Goal: Task Accomplishment & Management: Use online tool/utility

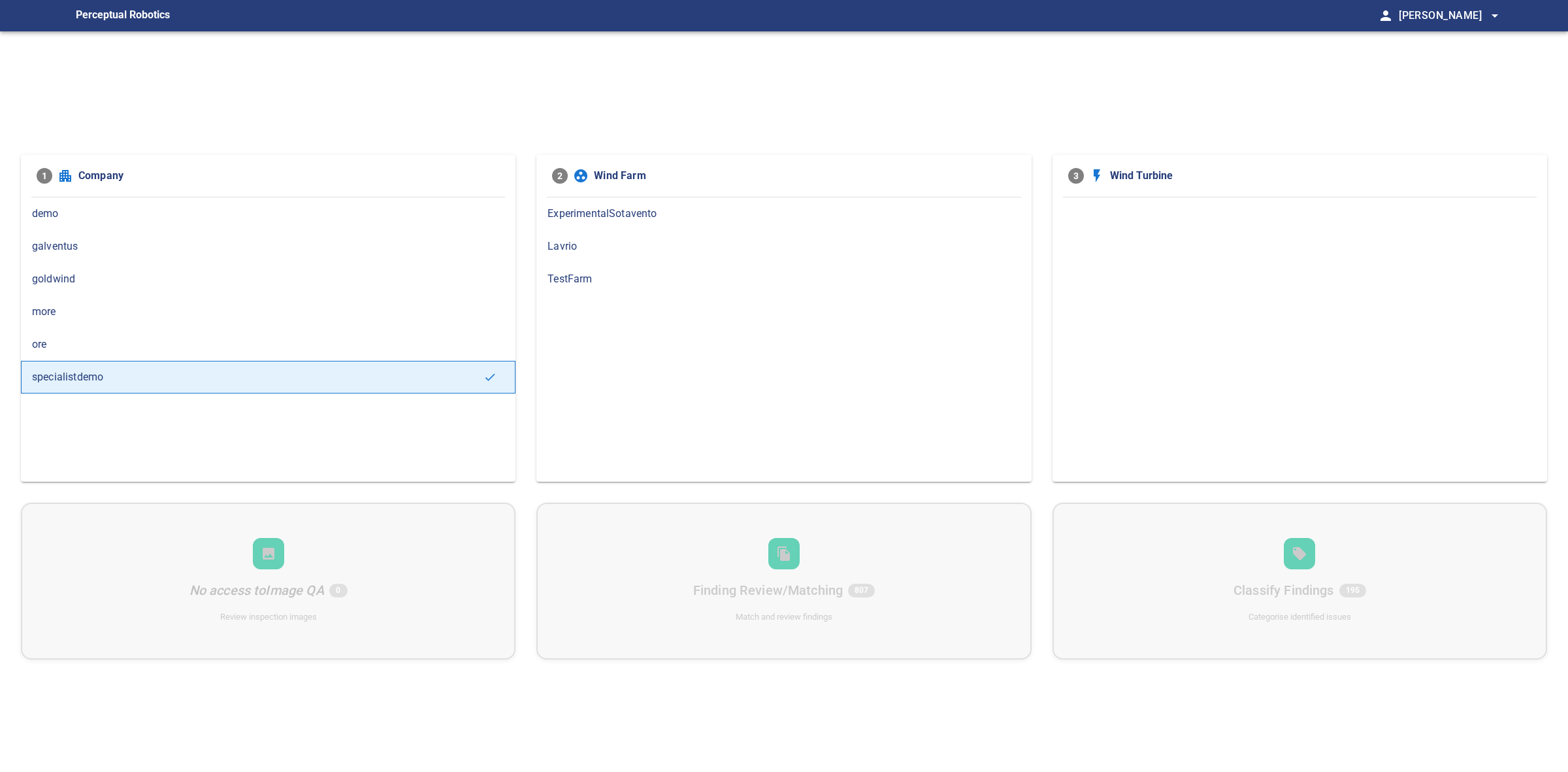
click at [128, 252] on span "galventus" at bounding box center [268, 246] width 472 height 16
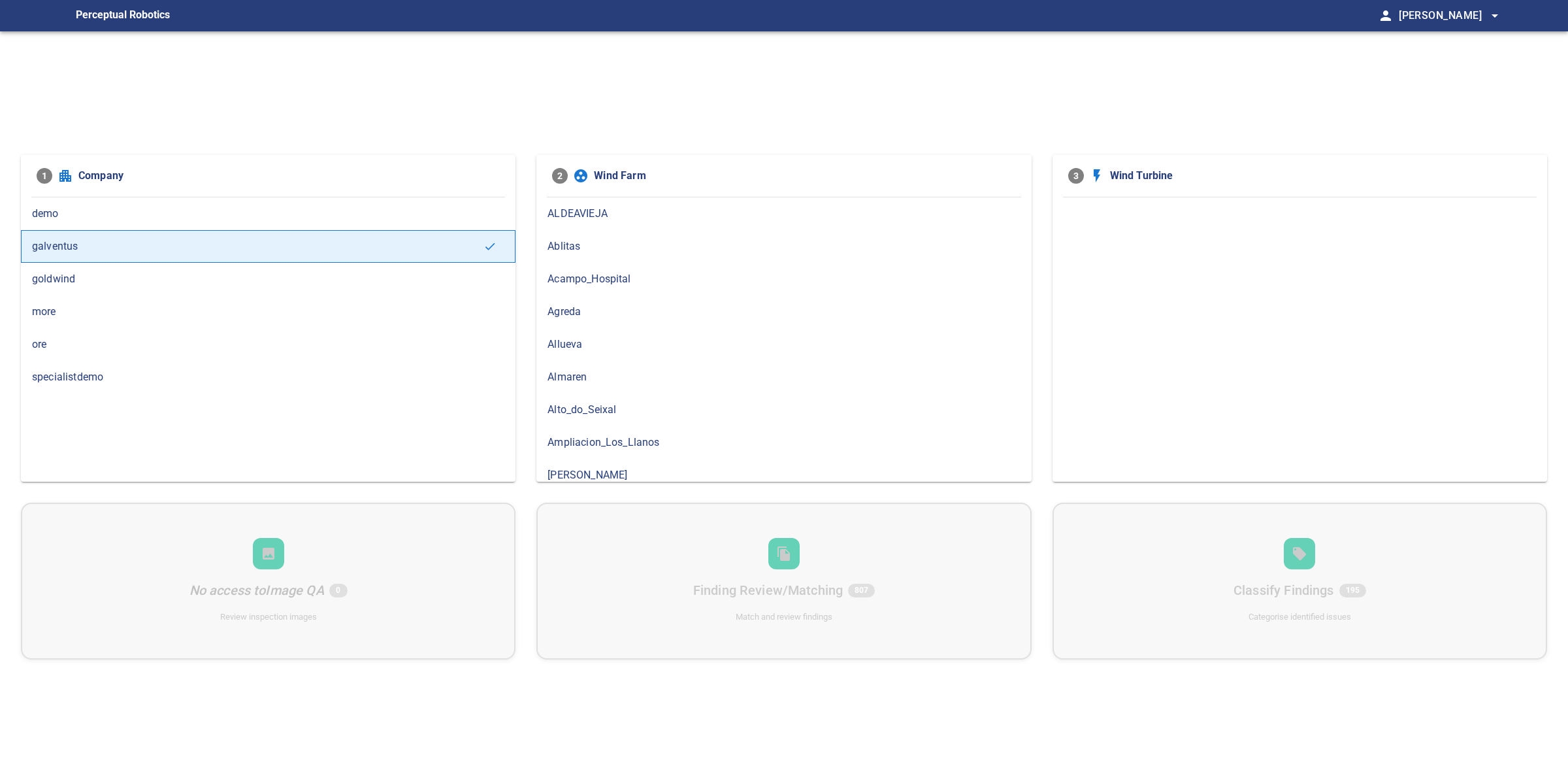
click at [562, 246] on span "Ablitas" at bounding box center [784, 246] width 472 height 16
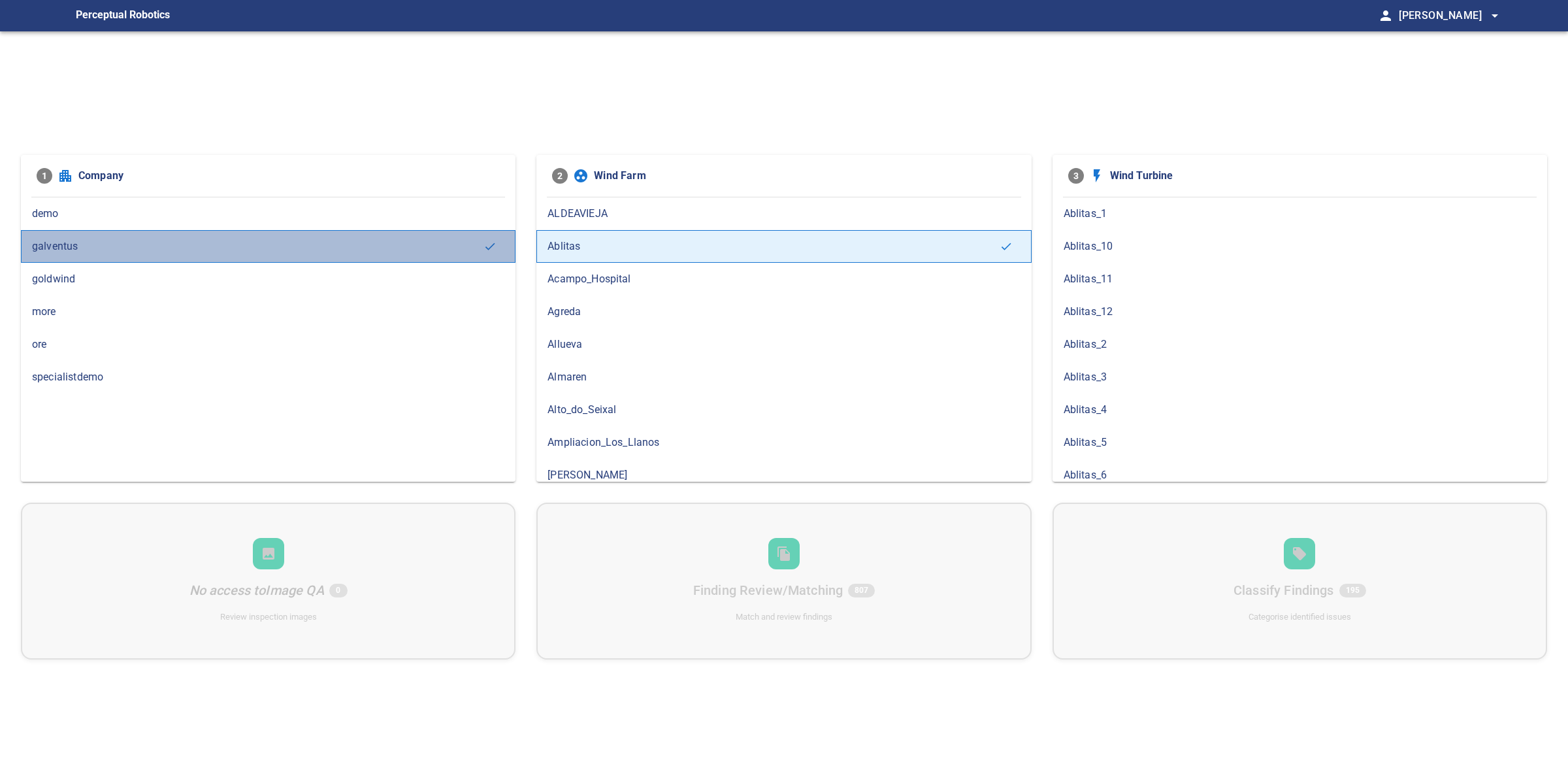
drag, startPoint x: 125, startPoint y: 252, endPoint x: 90, endPoint y: 281, distance: 45.5
click at [123, 253] on span "galventus" at bounding box center [257, 246] width 451 height 16
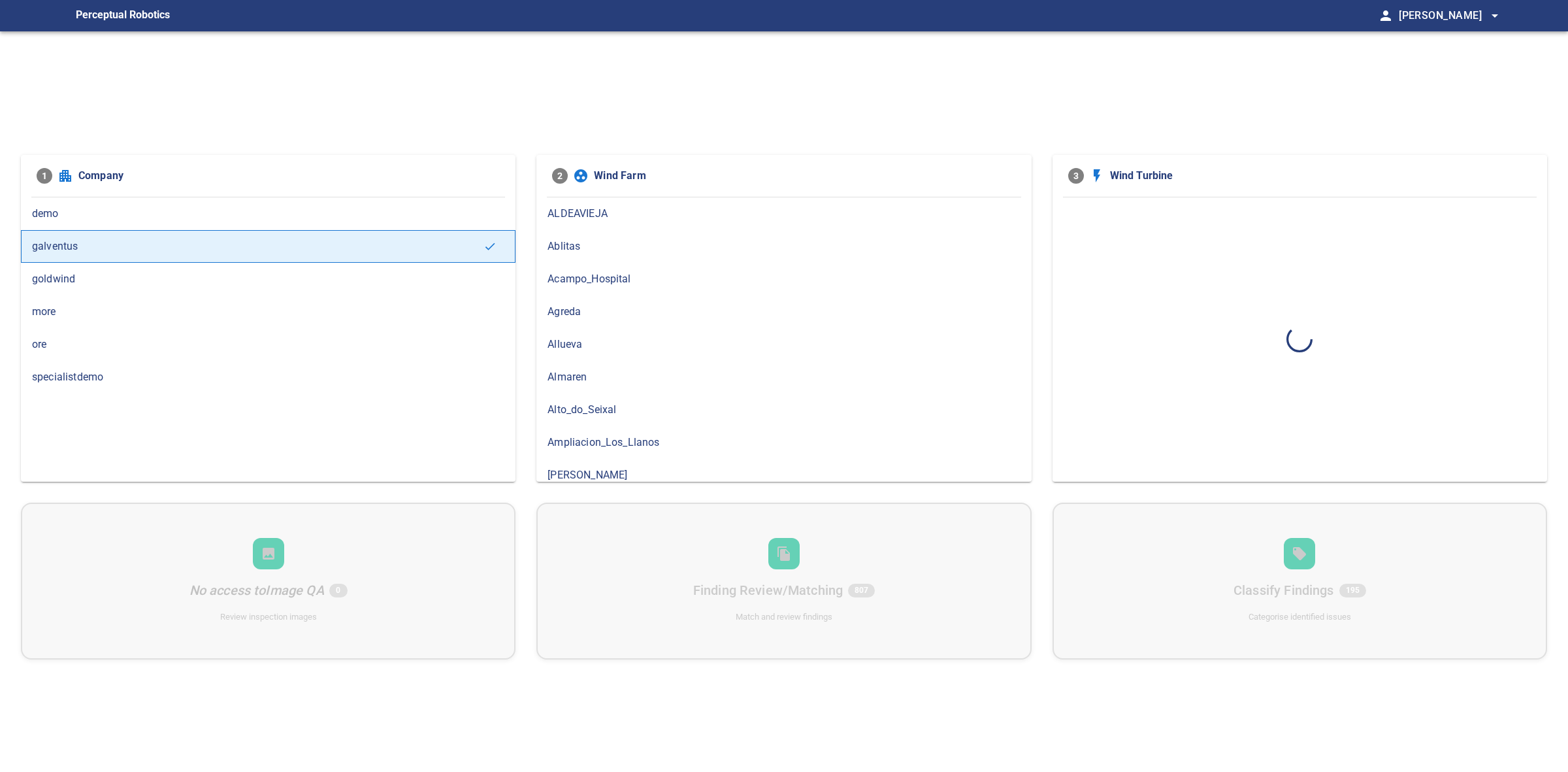
click at [88, 281] on span "goldwind" at bounding box center [268, 279] width 472 height 16
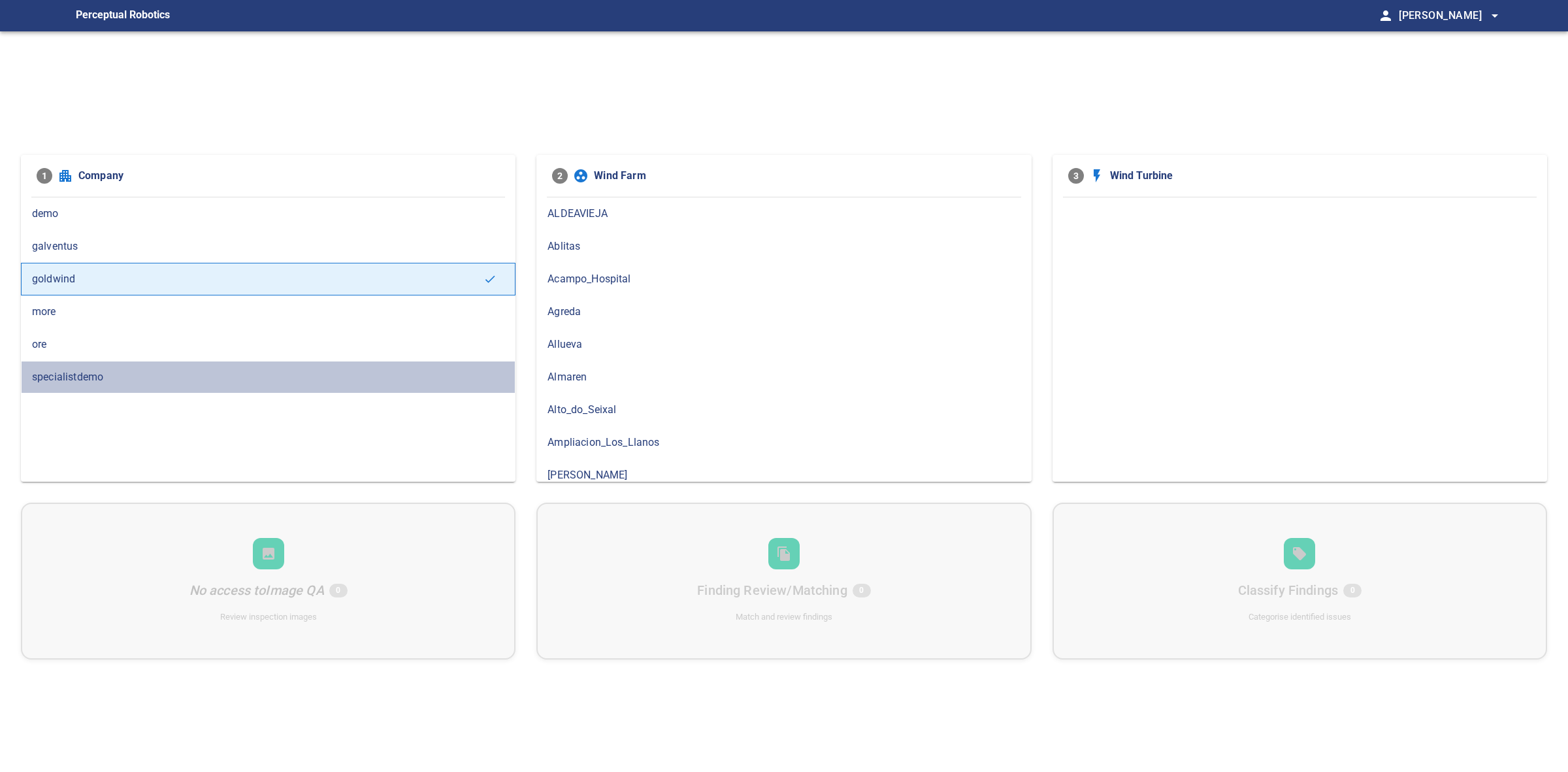
click at [65, 362] on div "specialistdemo" at bounding box center [268, 377] width 494 height 32
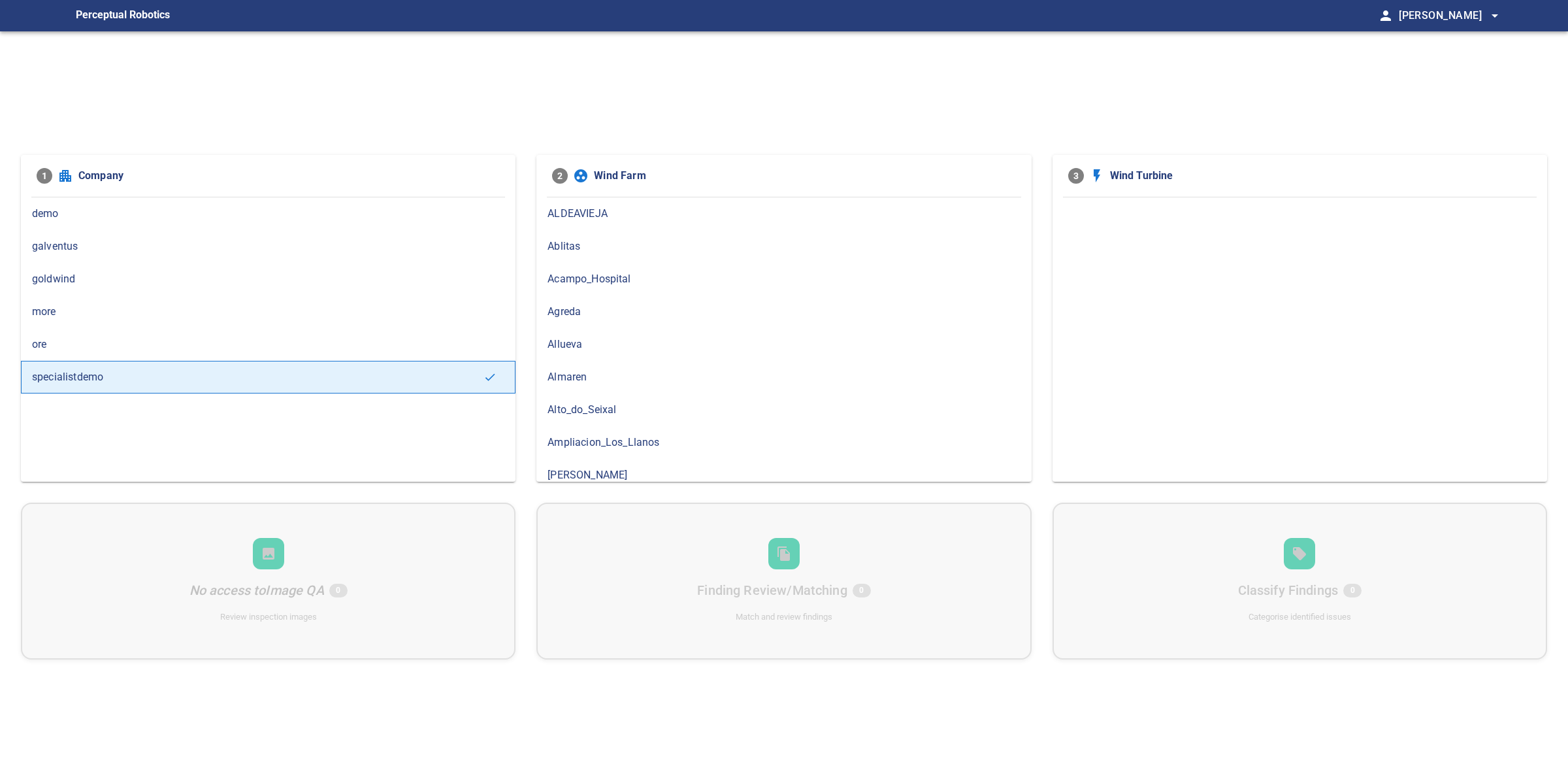
click at [64, 347] on span "ore" at bounding box center [268, 344] width 472 height 16
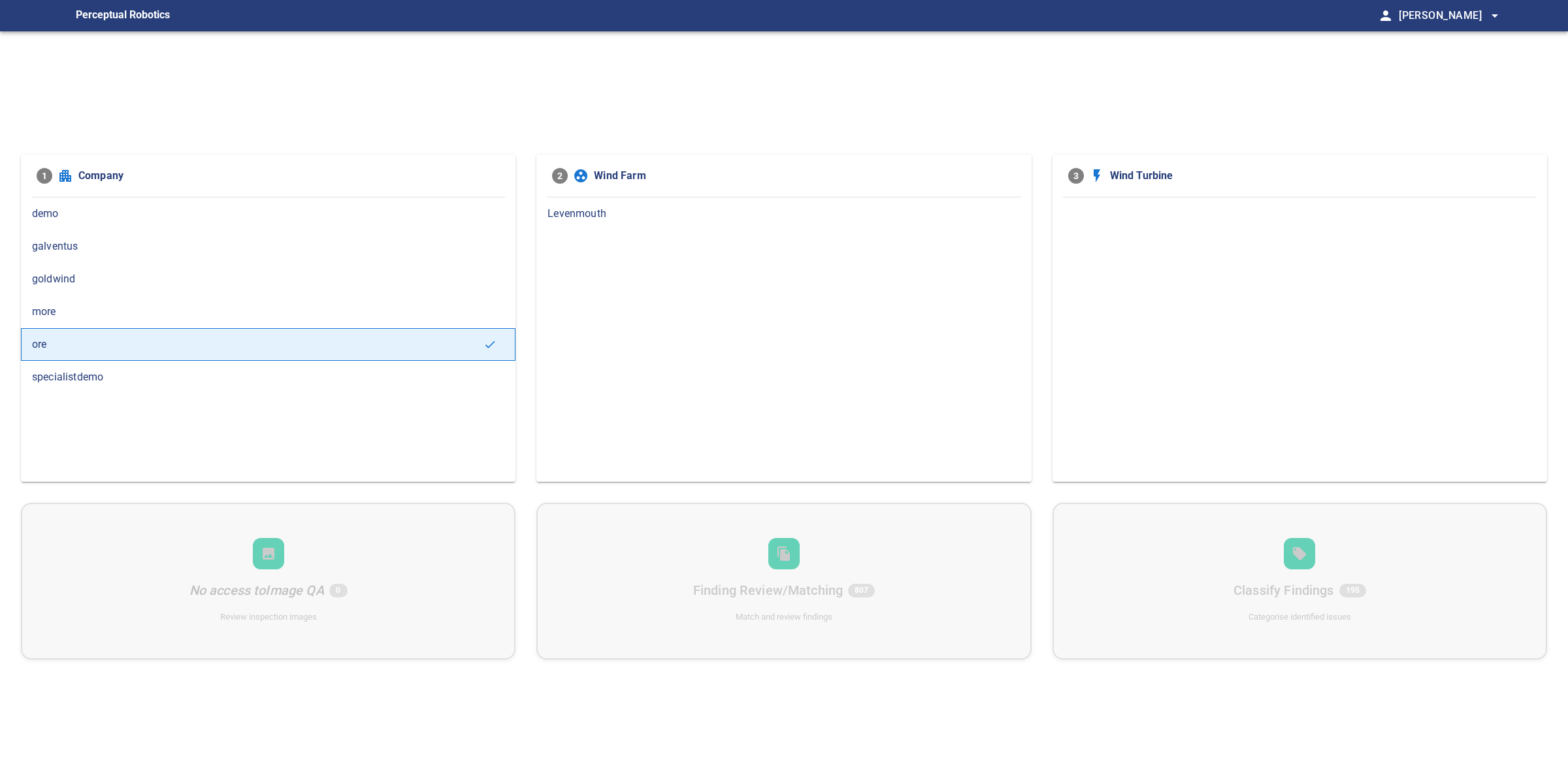
click at [163, 383] on span "specialistdemo" at bounding box center [268, 377] width 472 height 16
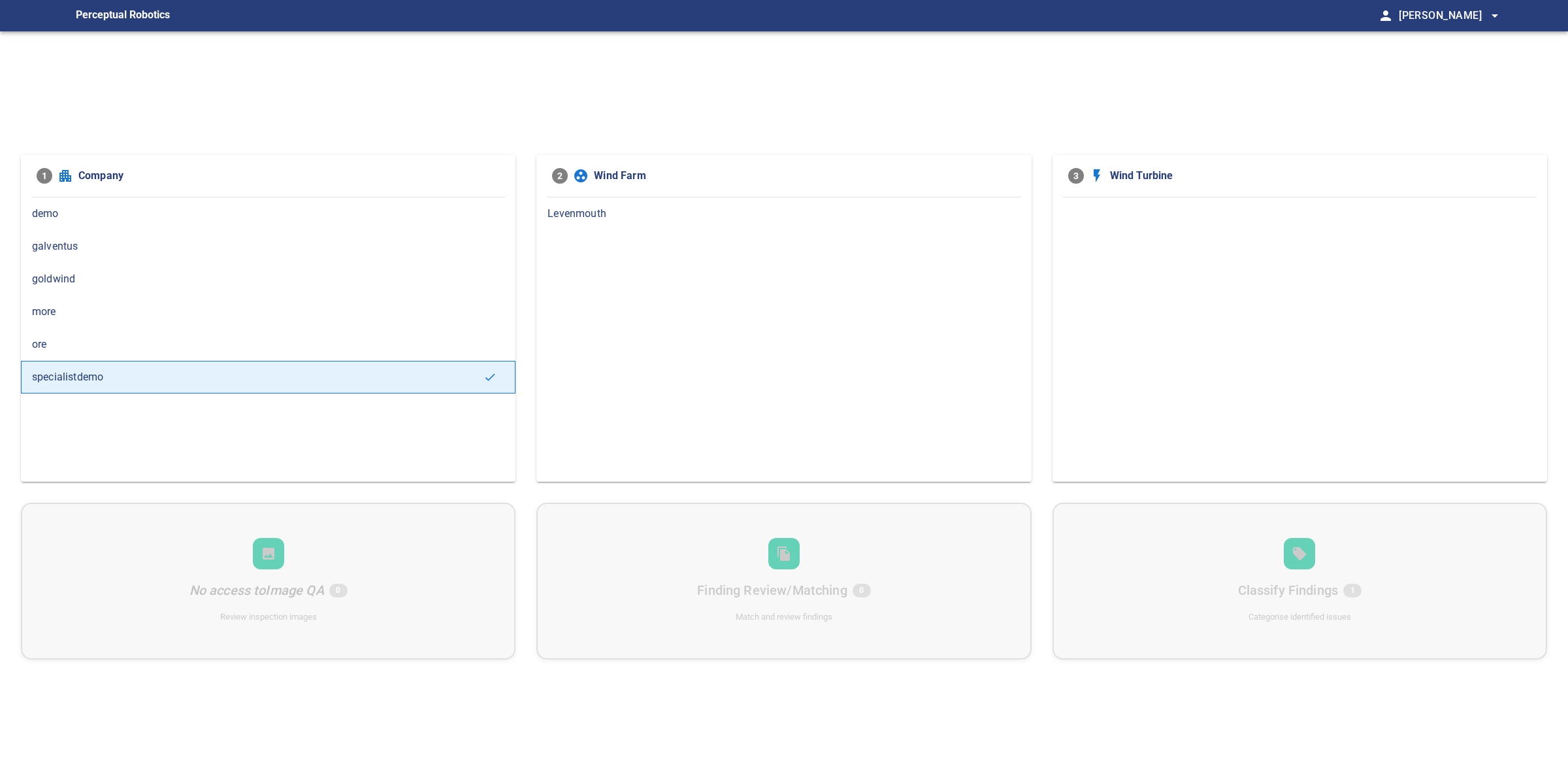
click at [132, 346] on span "ore" at bounding box center [268, 344] width 472 height 16
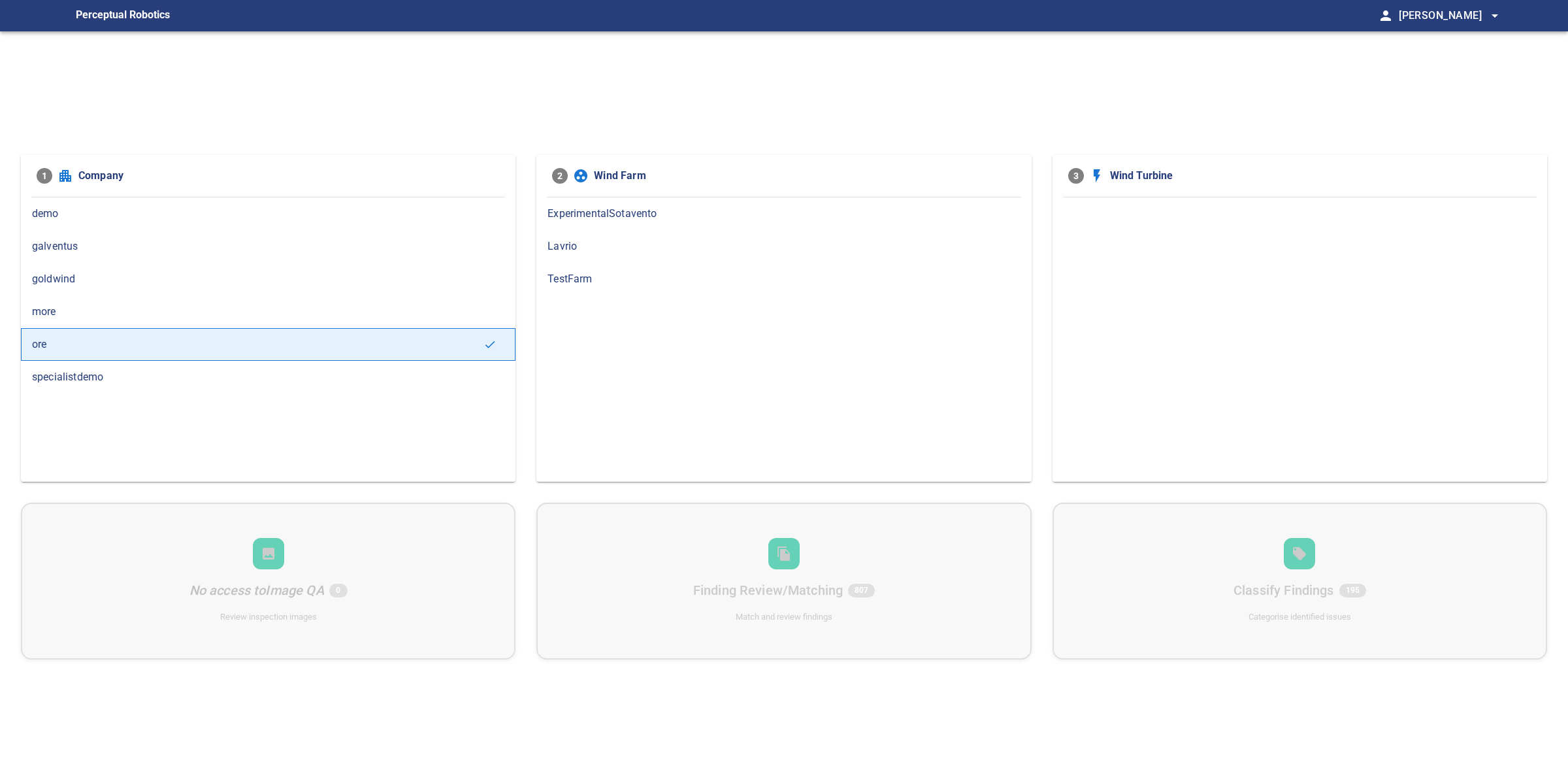
click at [555, 208] on span "ExperimentalSotavento" at bounding box center [784, 213] width 472 height 16
click at [606, 219] on span "Levenmouth" at bounding box center [784, 213] width 472 height 16
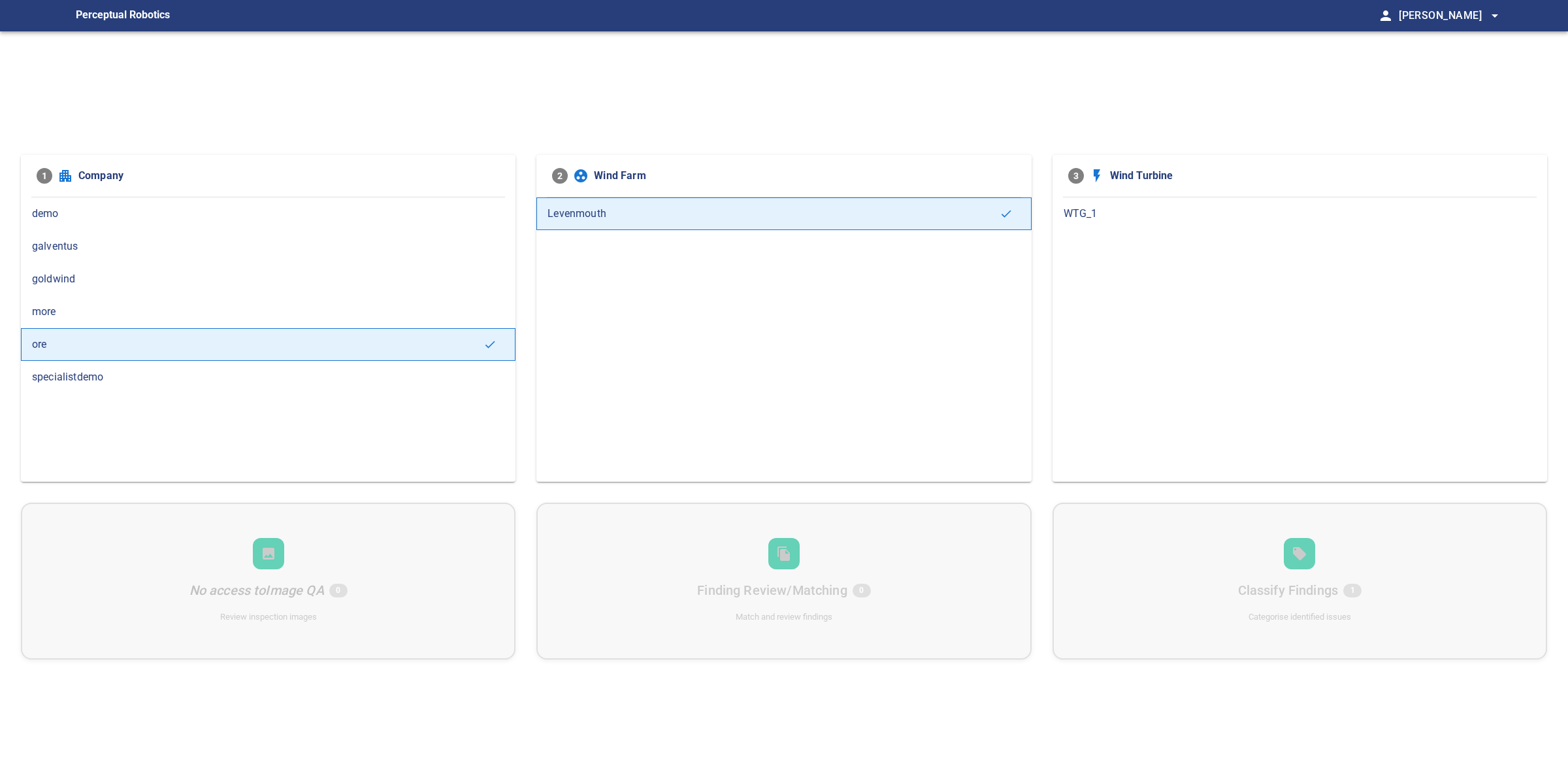
click at [1090, 215] on span "WTG_1" at bounding box center [1300, 213] width 472 height 16
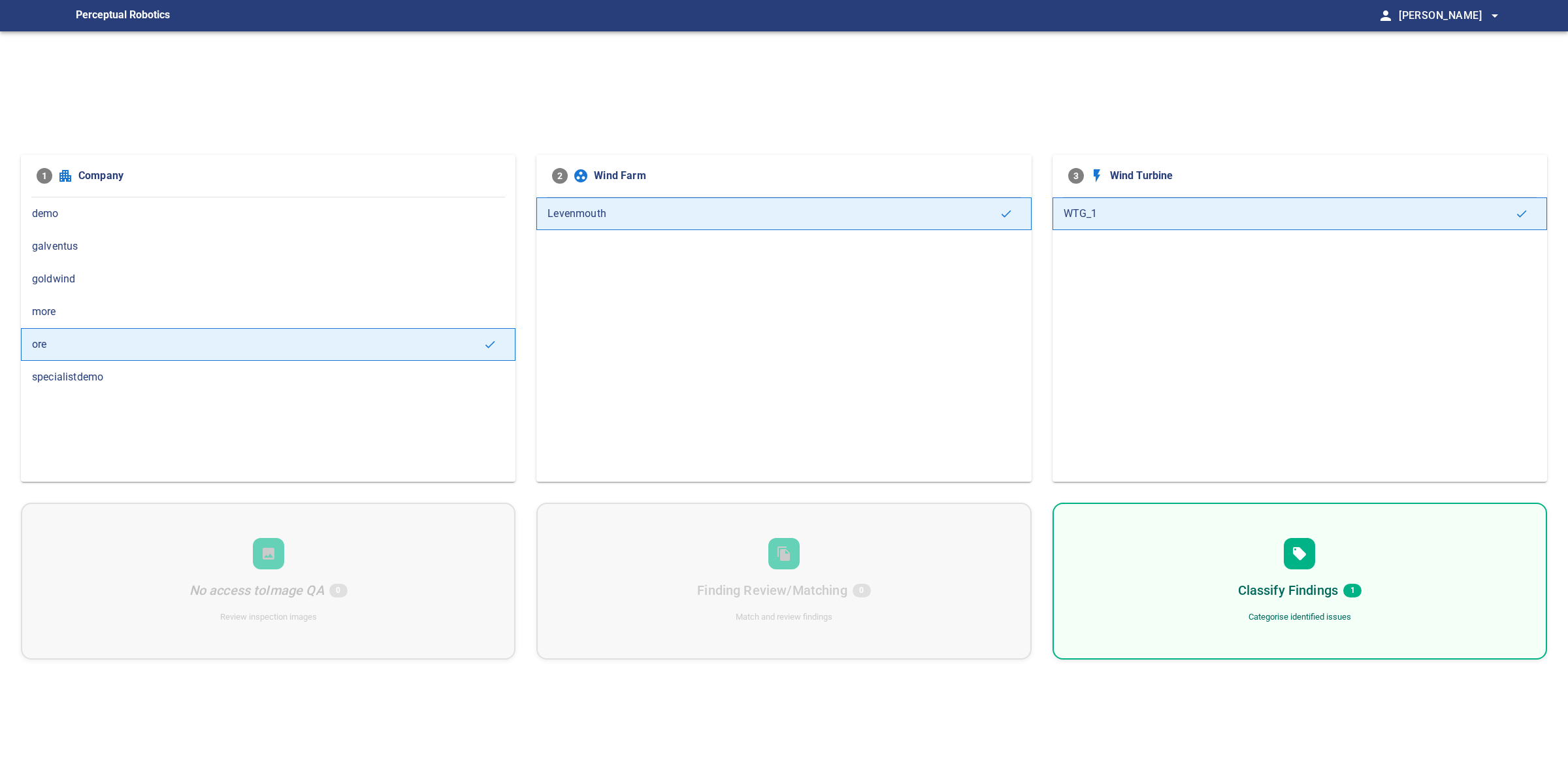
click at [1236, 557] on div "Classify Findings 1 Categorise identified issues" at bounding box center [1299, 581] width 494 height 157
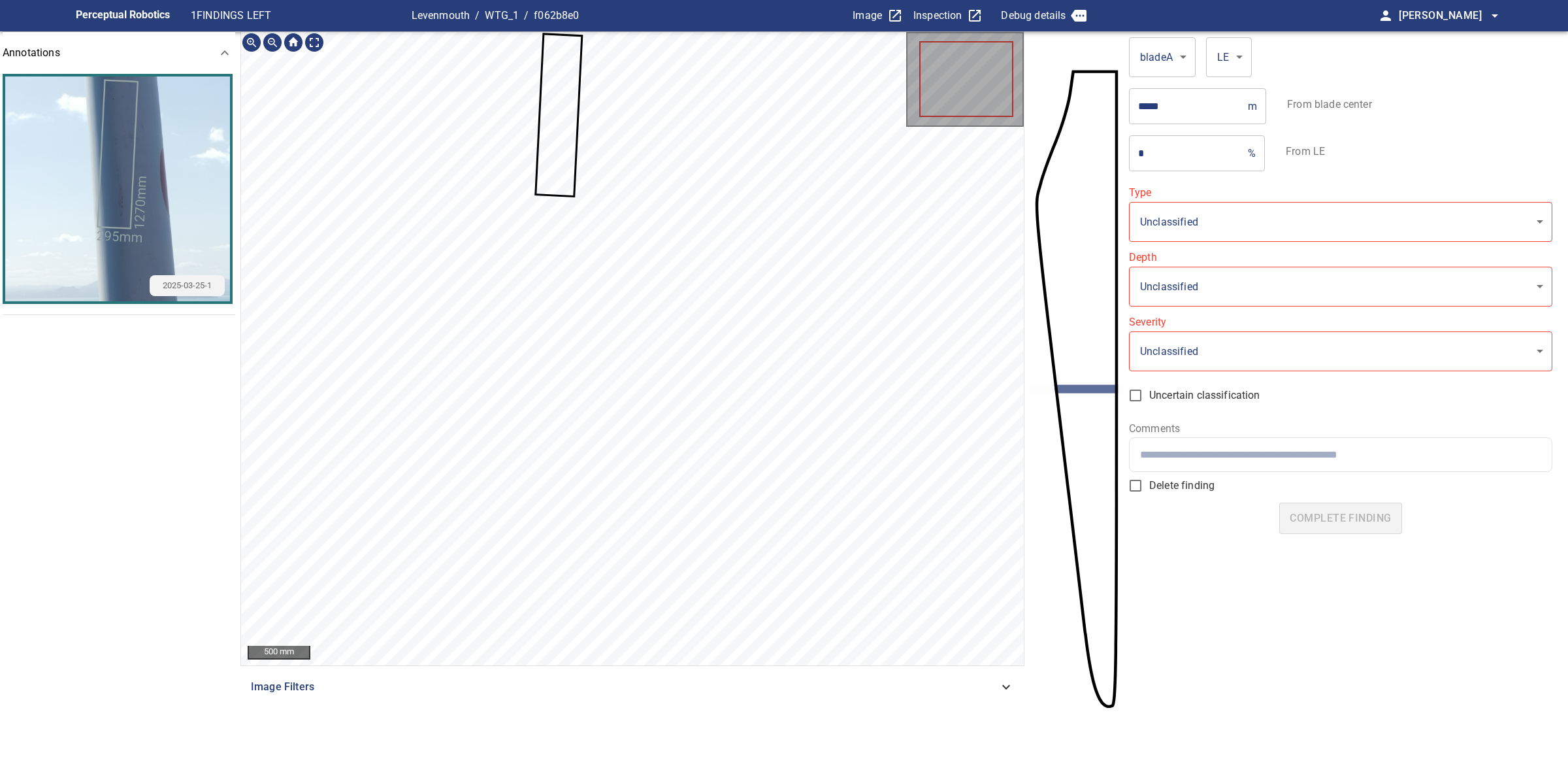
type input "**********"
